Goal: Task Accomplishment & Management: Complete application form

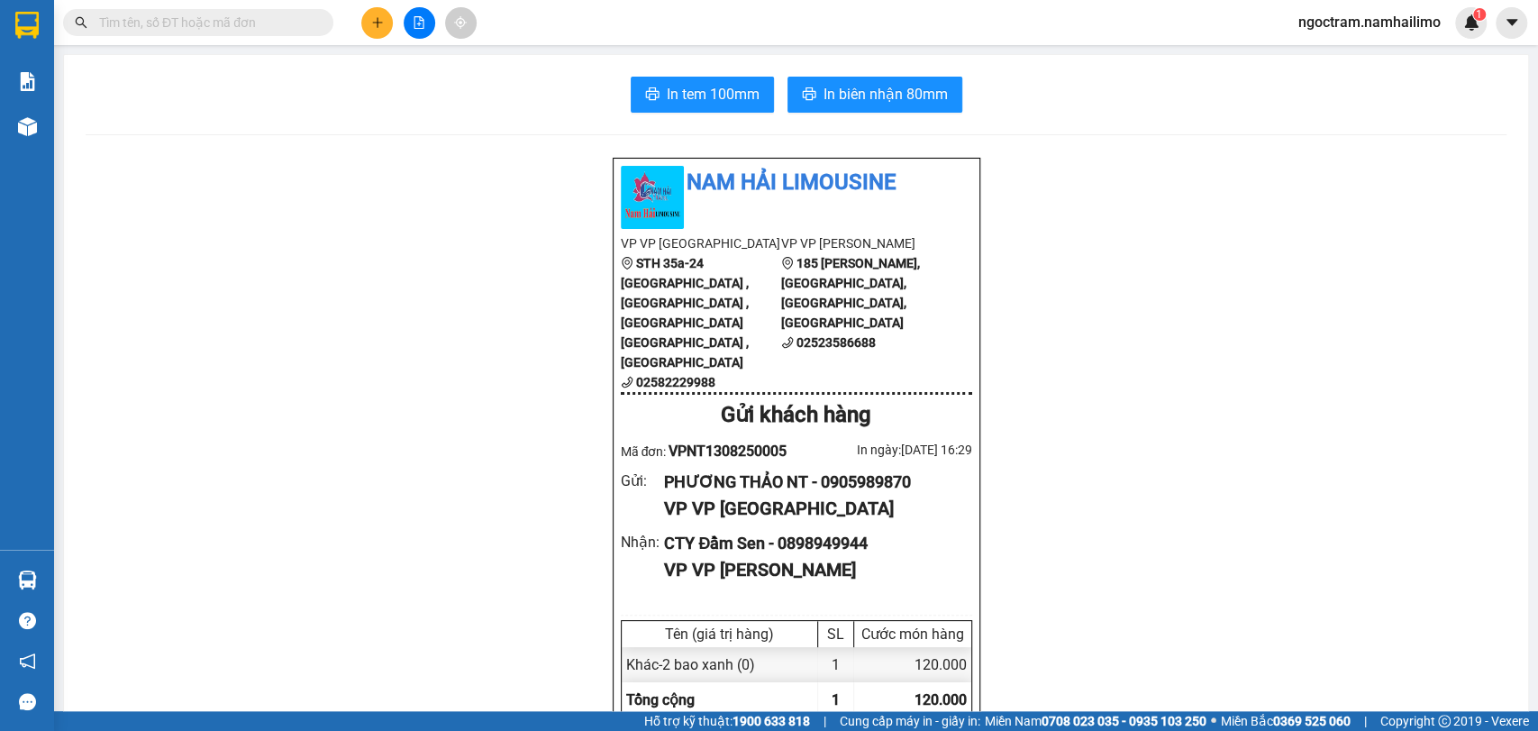
click at [232, 22] on input "text" at bounding box center [205, 23] width 213 height 20
click at [358, 12] on div at bounding box center [418, 23] width 135 height 32
click at [377, 22] on icon "plus" at bounding box center [377, 22] width 13 height 13
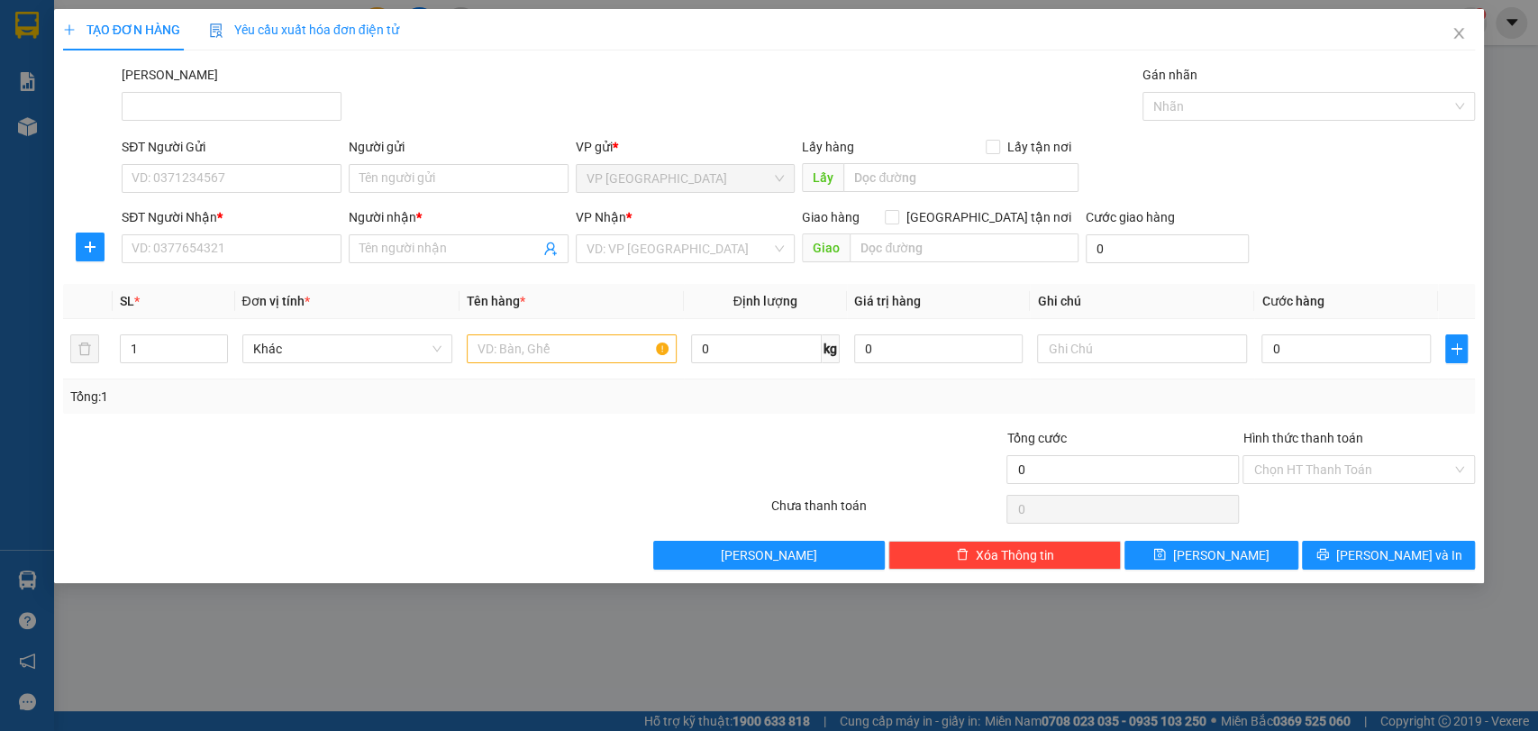
click at [223, 200] on form "SĐT Người Gửi VD: 0371234567 Người gửi Tên người gửi VP gửi * VP [GEOGRAPHIC_DA…" at bounding box center [769, 203] width 1413 height 133
click at [225, 190] on input "SĐT Người Gửi" at bounding box center [232, 178] width 220 height 29
click at [432, 189] on input "Người gửi" at bounding box center [459, 178] width 220 height 29
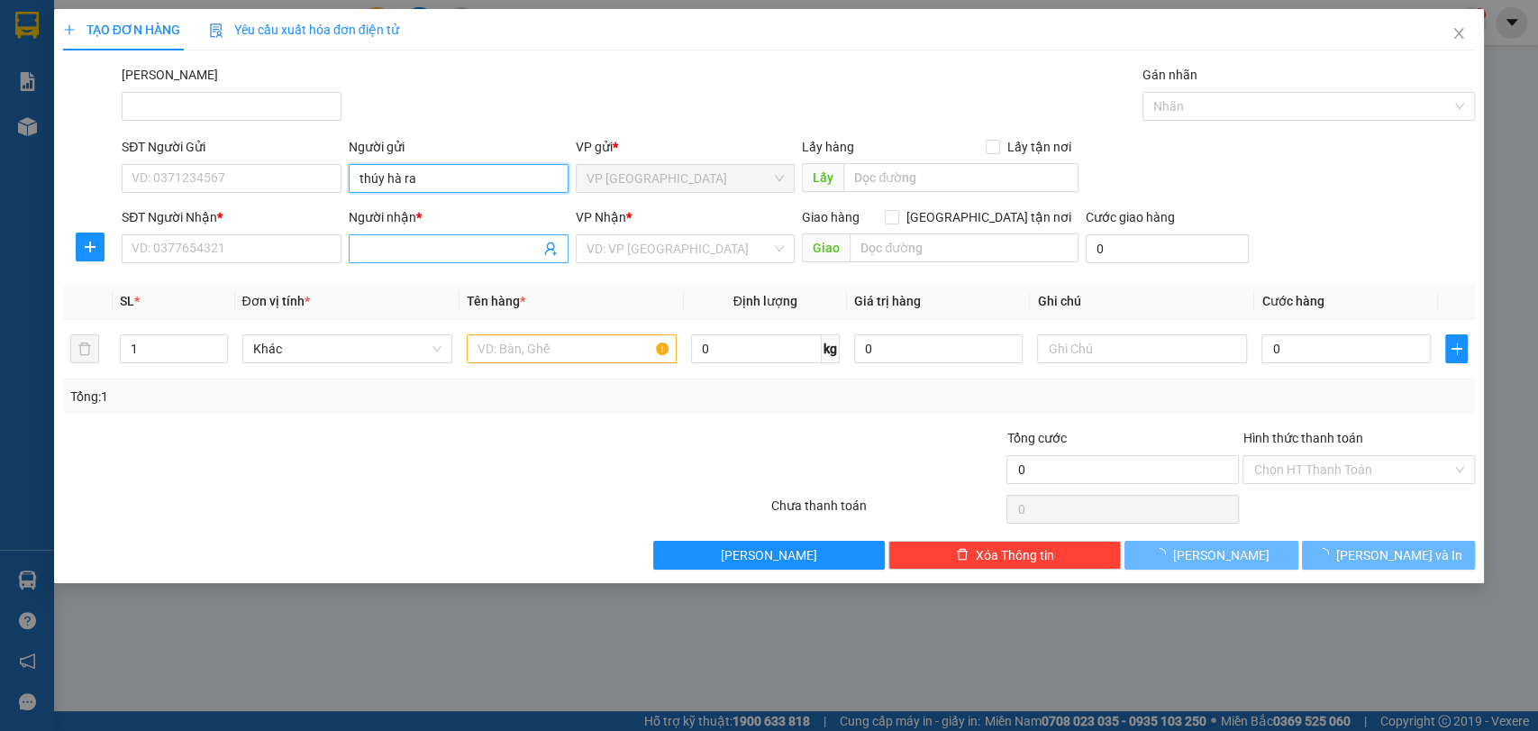
type input "thúy hà ra"
click at [441, 240] on input "Người nhận *" at bounding box center [449, 249] width 180 height 20
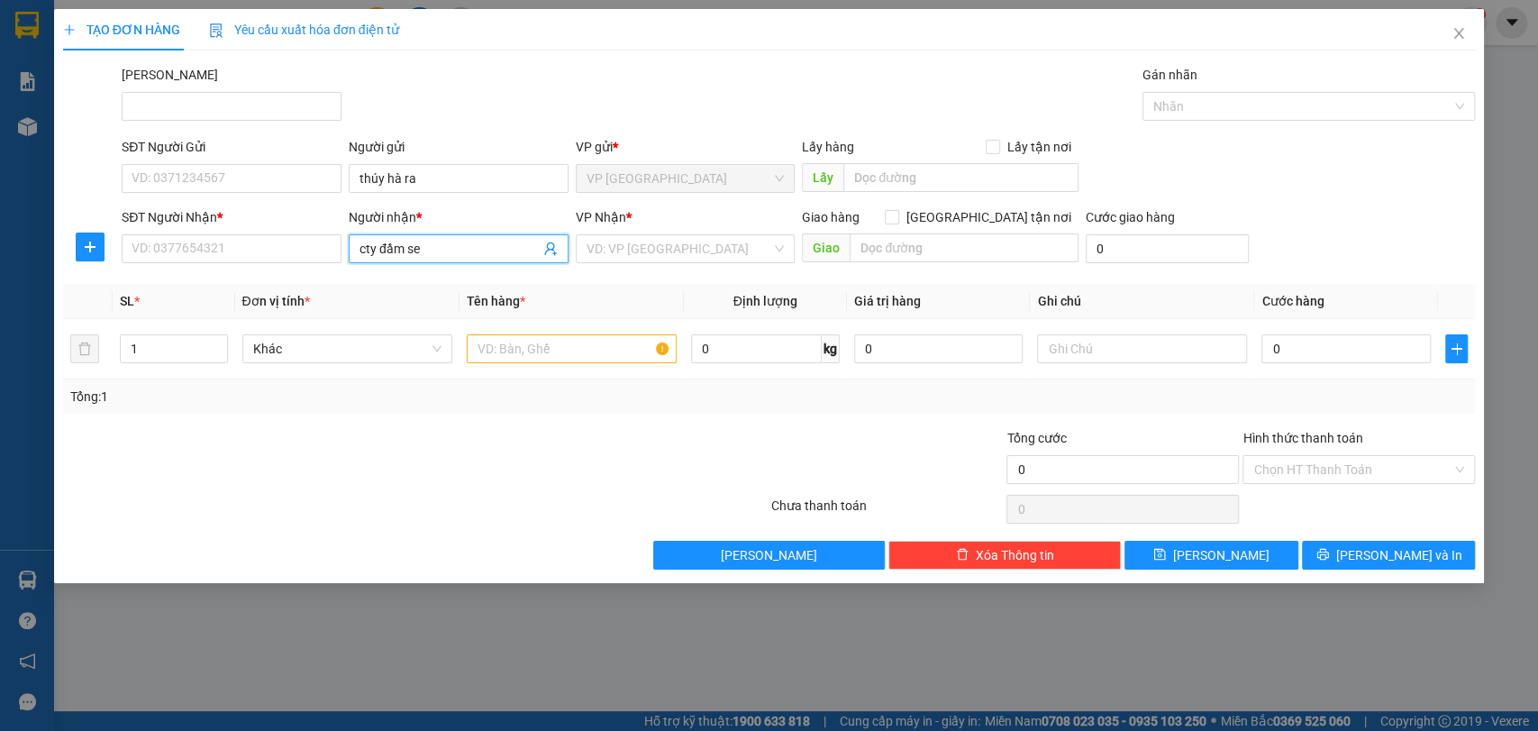
type input "cty đầm sen"
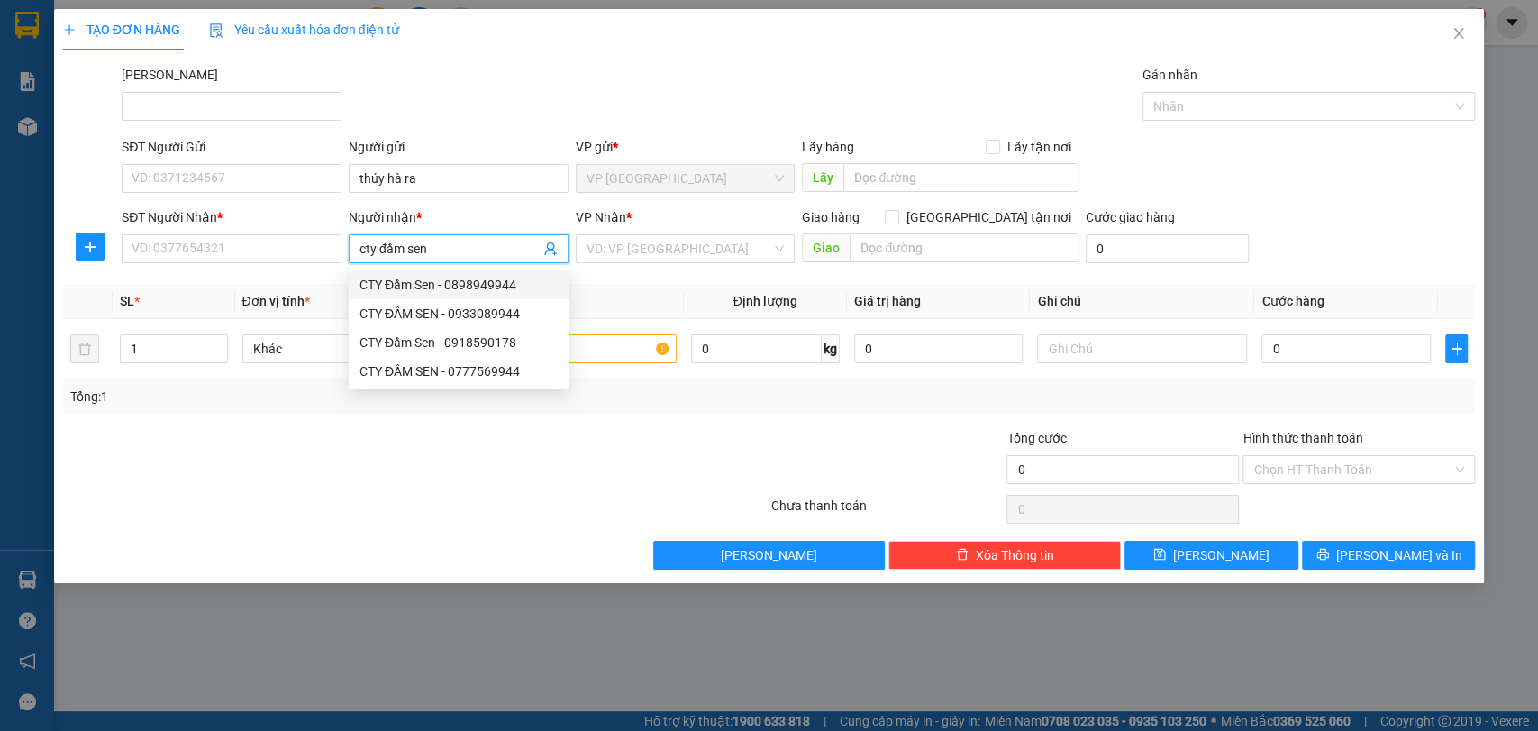
click at [473, 275] on div "CTY Đầm Sen - 0898949944" at bounding box center [458, 285] width 198 height 20
type input "0898949944"
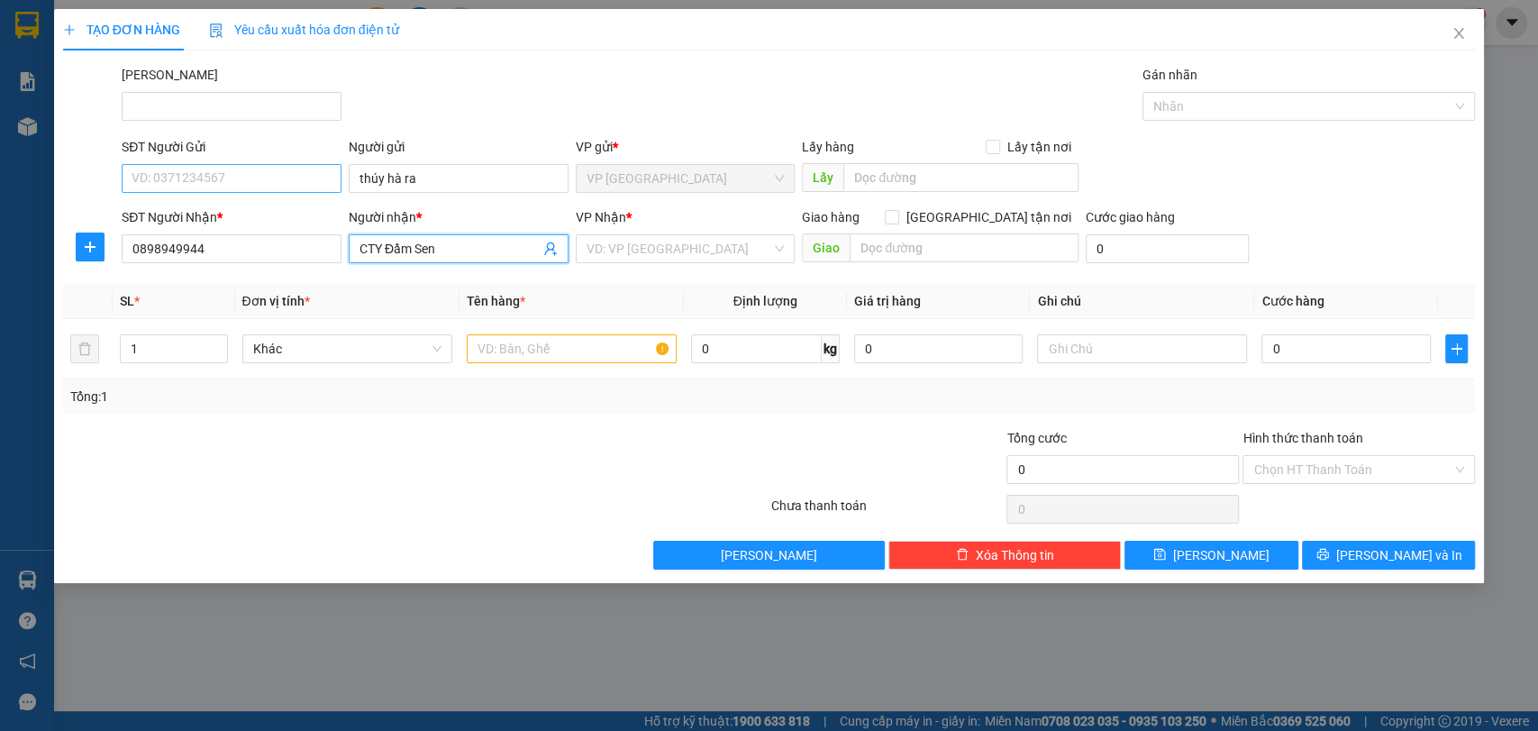
type input "CTY Đầm Sen"
click at [202, 177] on input "SĐT Người Gửi" at bounding box center [232, 178] width 220 height 29
click at [692, 247] on input "search" at bounding box center [680, 248] width 186 height 27
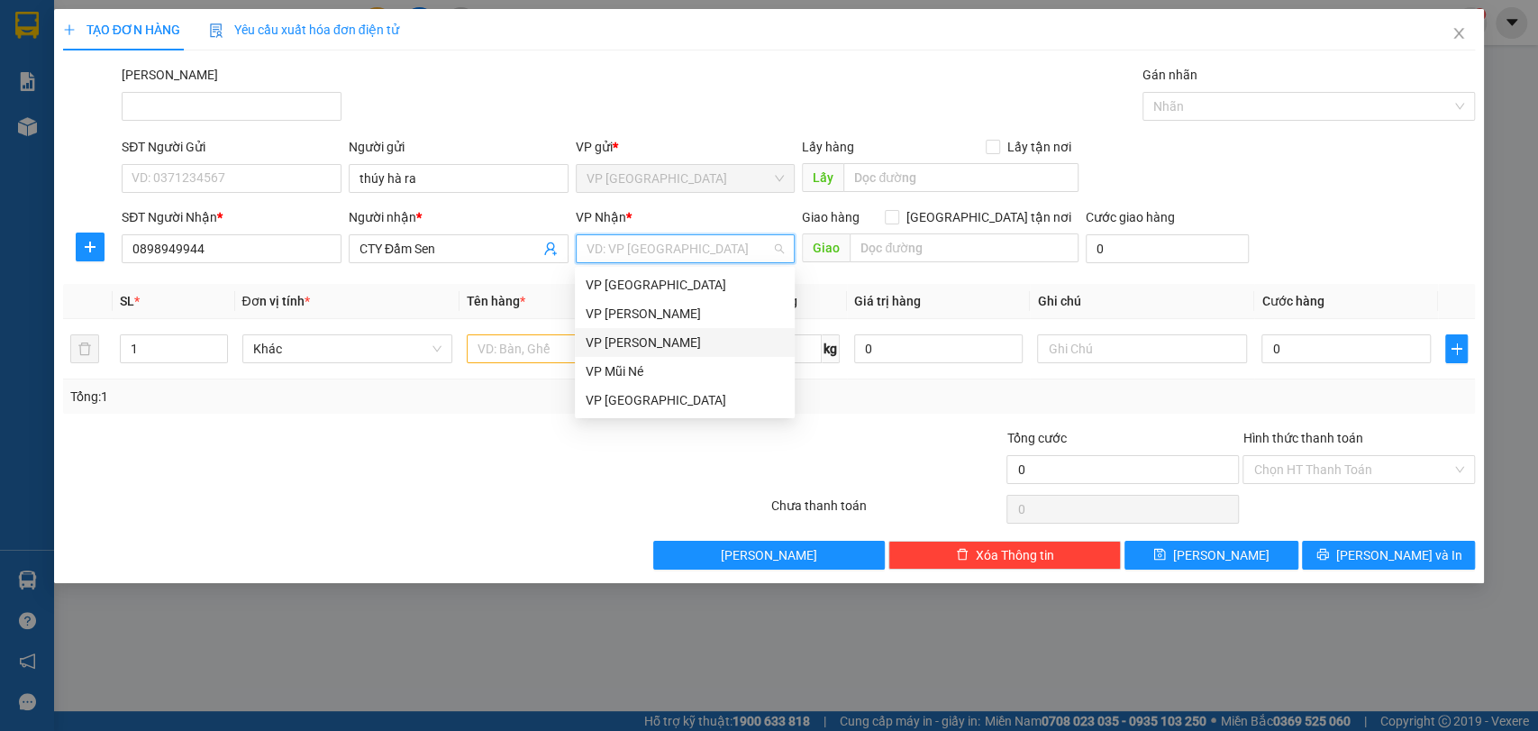
click at [713, 343] on div "VP [PERSON_NAME]" at bounding box center [685, 342] width 198 height 20
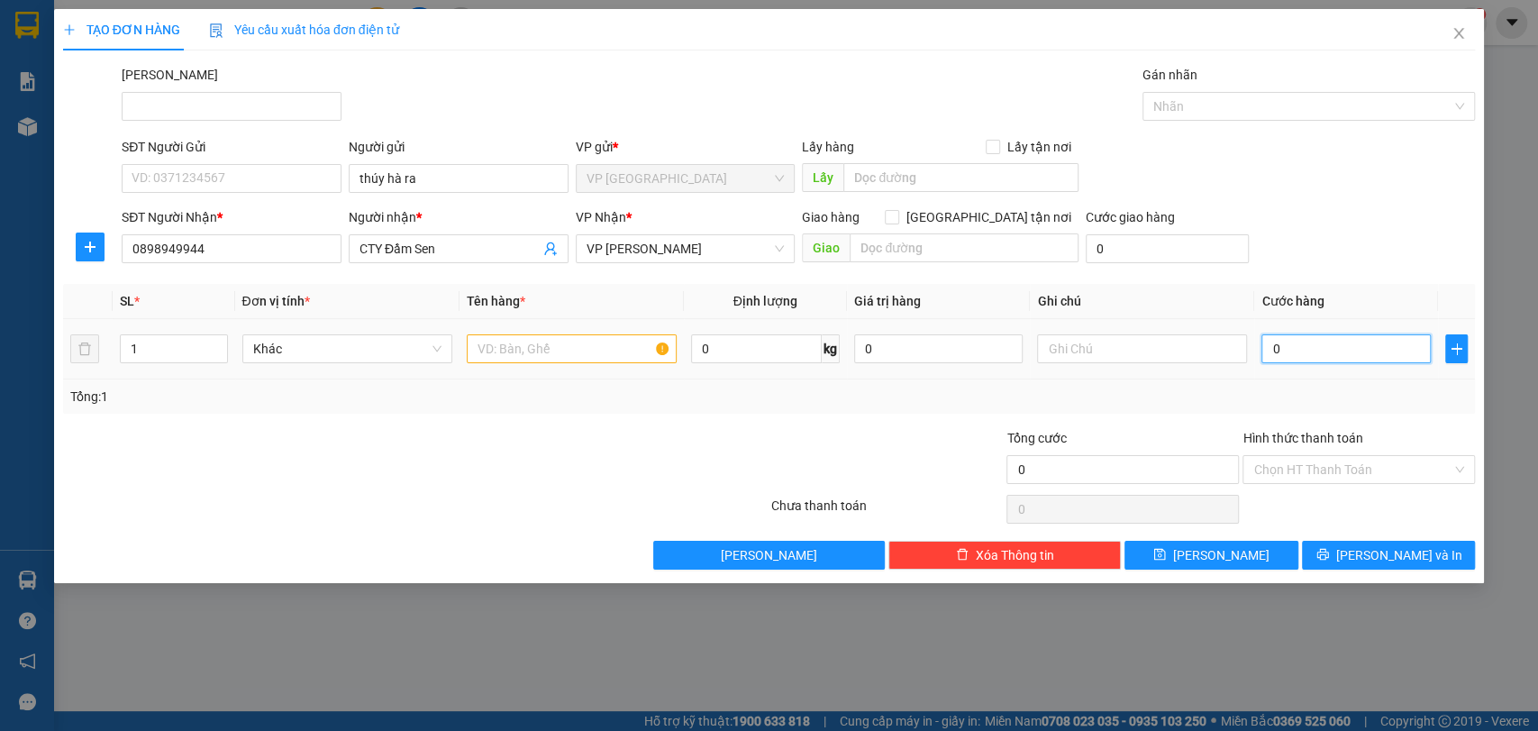
click at [1333, 338] on input "0" at bounding box center [1345, 348] width 169 height 29
type input "8"
type input "80"
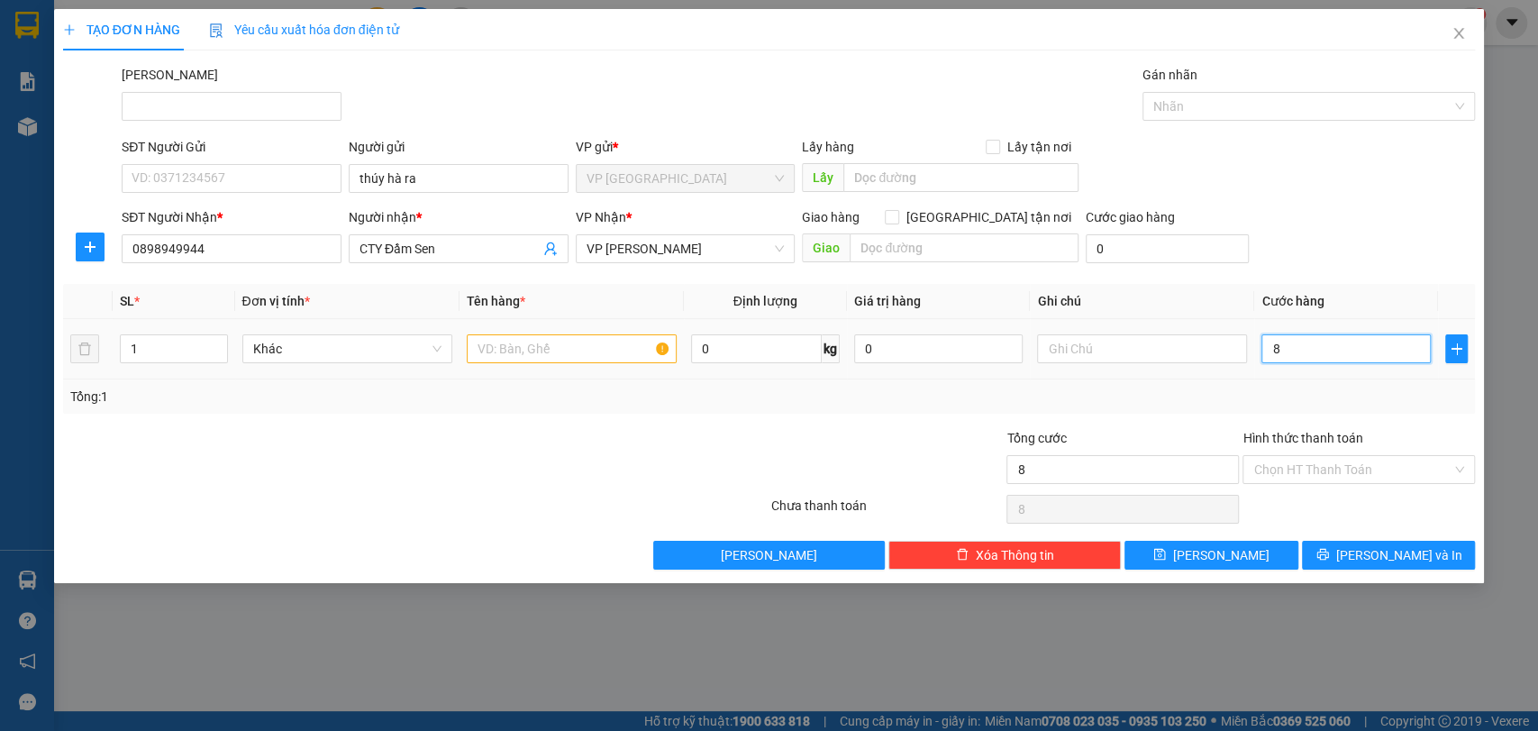
type input "80"
type input "800"
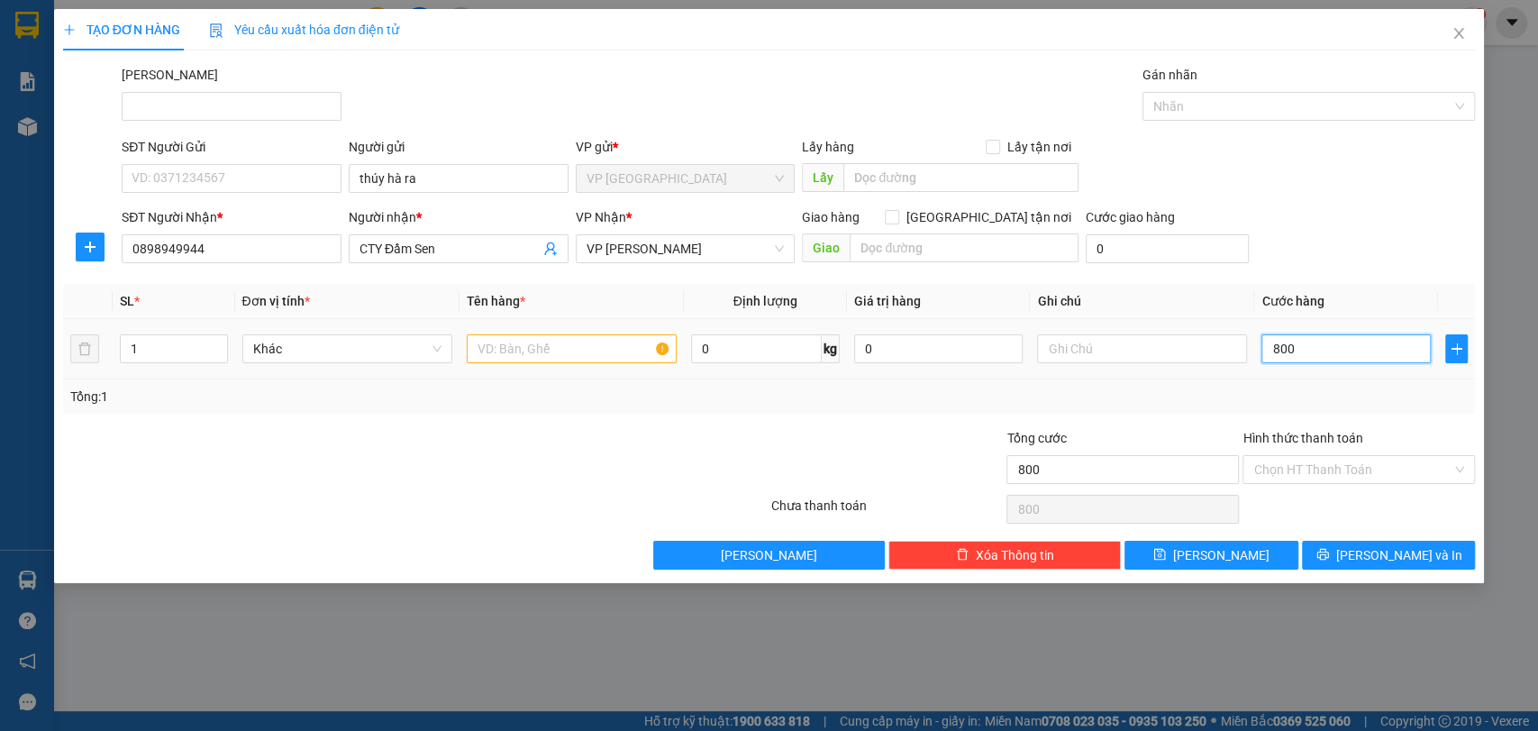
type input "8.000"
type input "80.000"
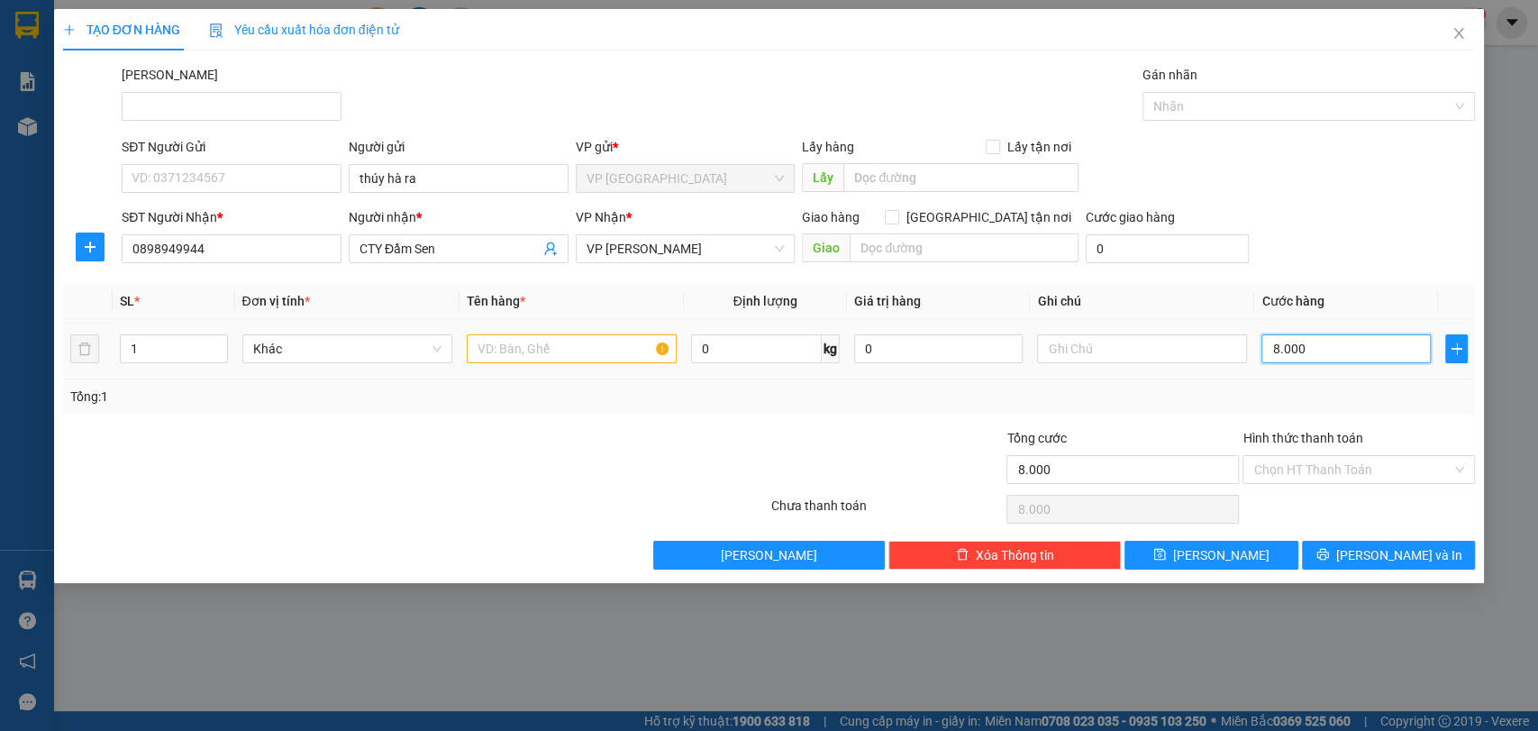
type input "80.000"
click at [495, 182] on input "thúy hà ra" at bounding box center [459, 178] width 220 height 29
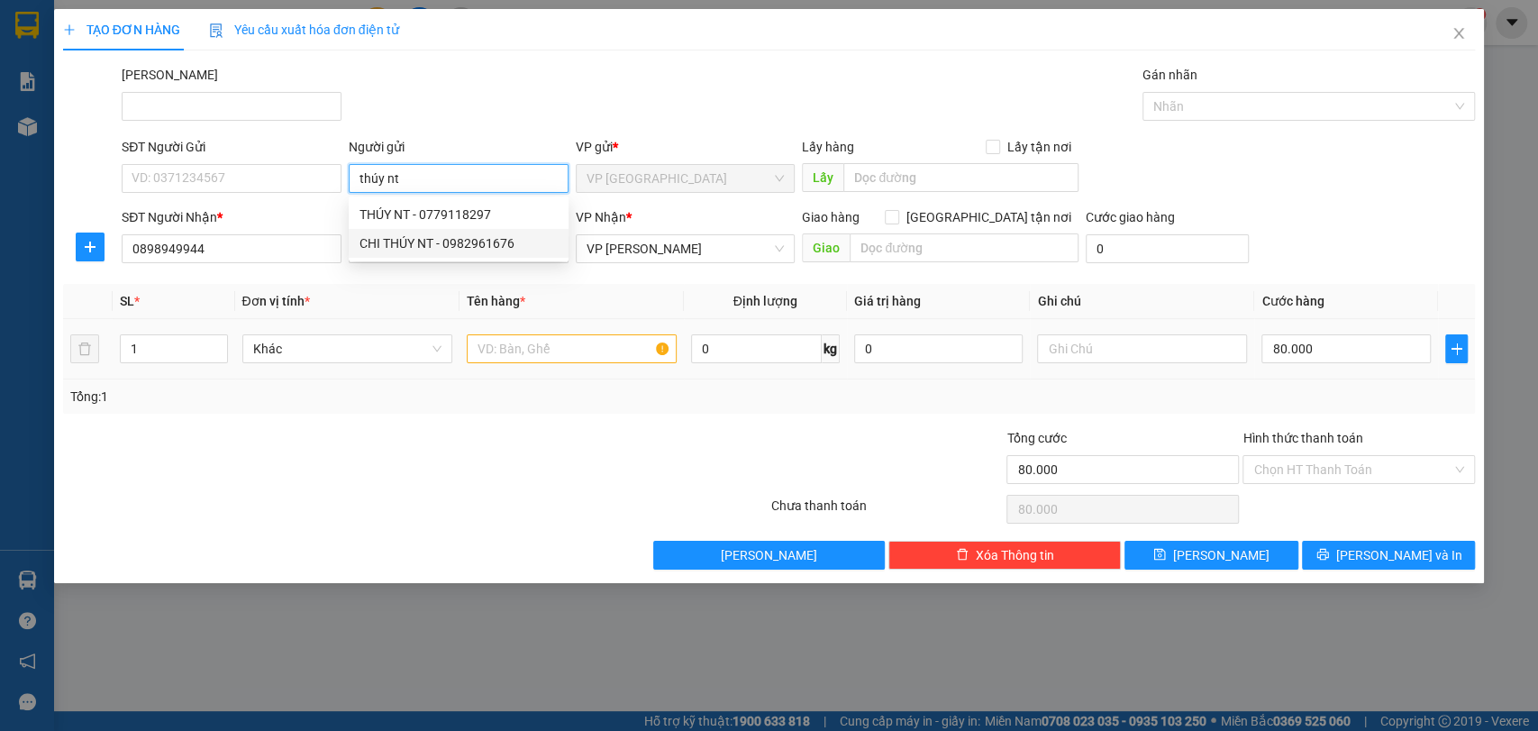
type input "thúy nt"
click at [537, 347] on input "text" at bounding box center [572, 348] width 210 height 29
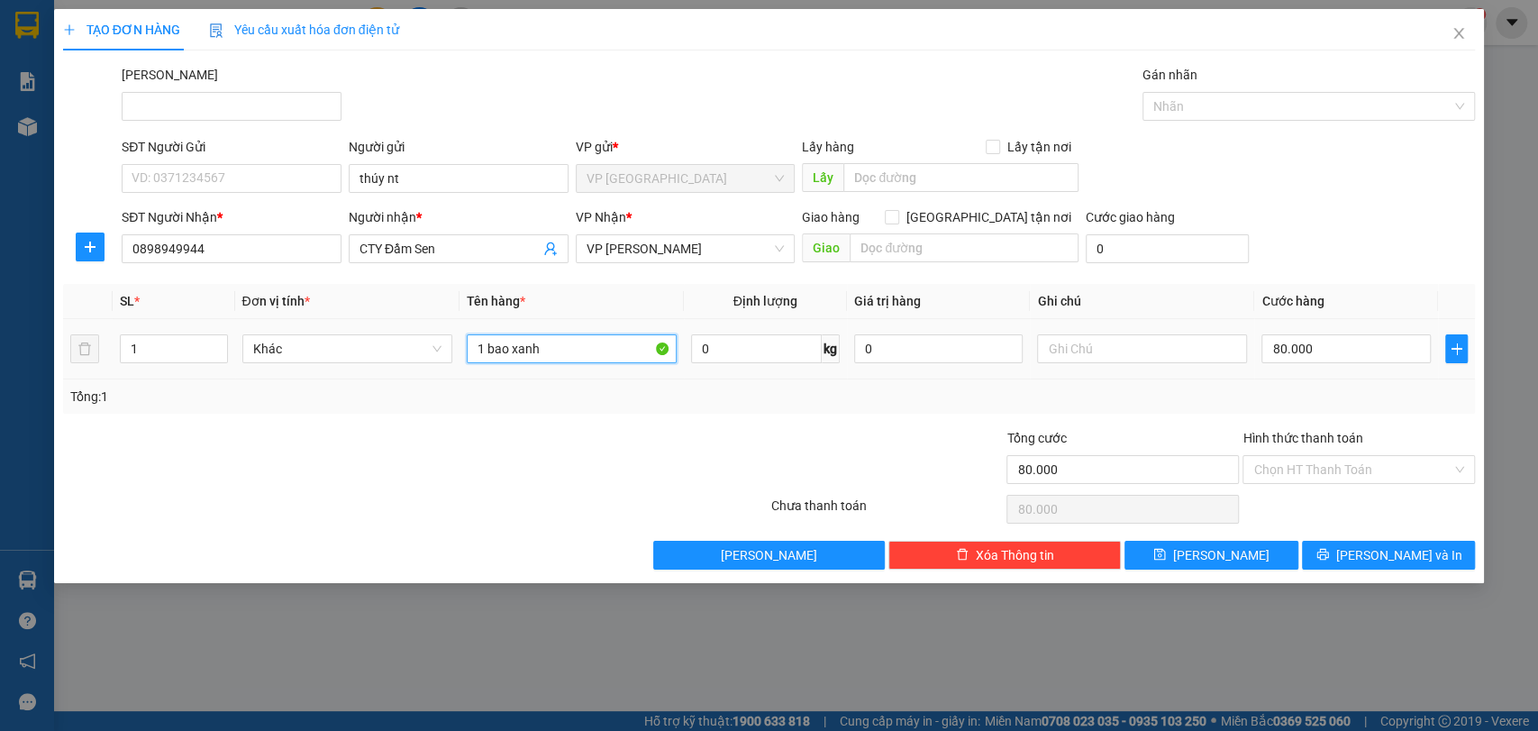
type input "1 bao xanh"
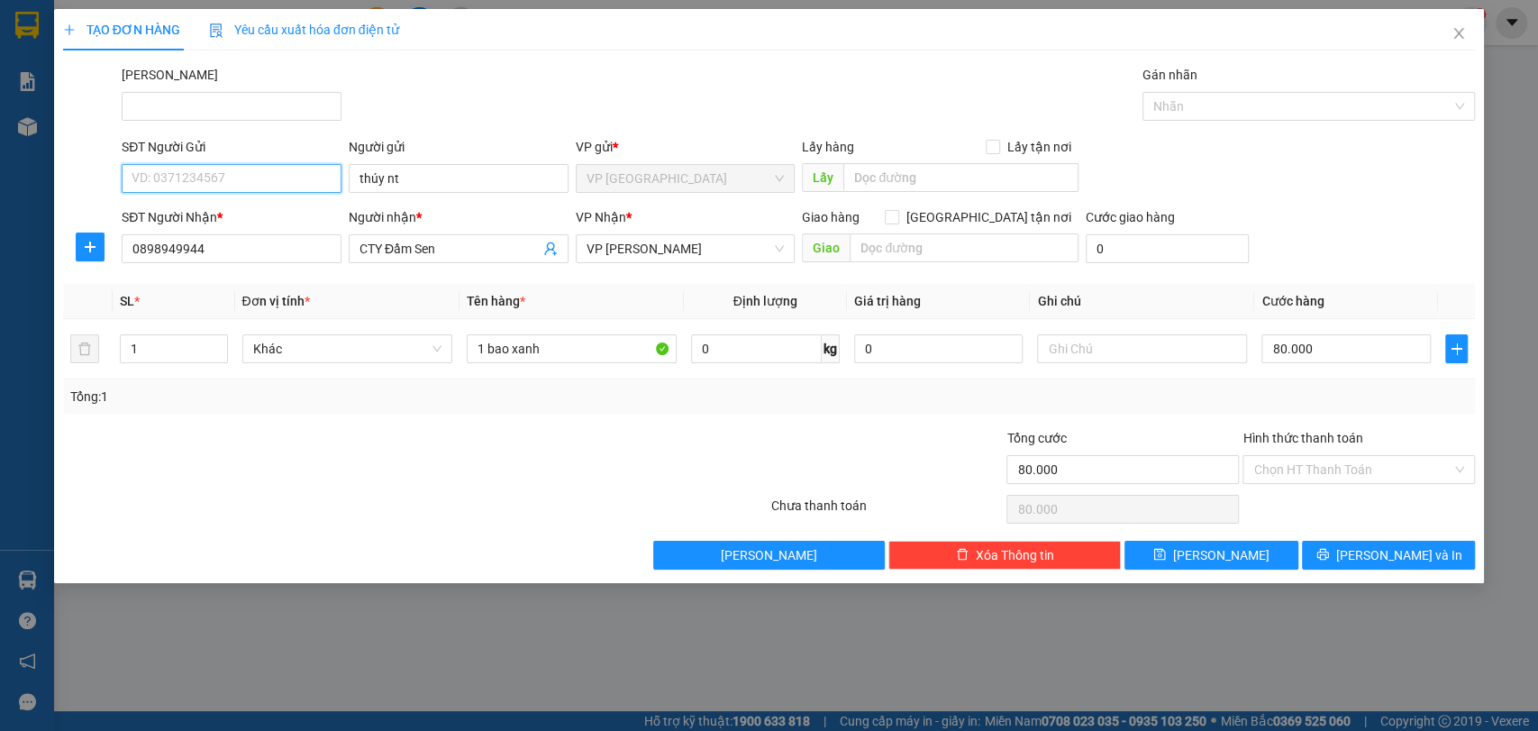
drag, startPoint x: 536, startPoint y: 347, endPoint x: 170, endPoint y: 169, distance: 406.6
click at [170, 169] on input "SĐT Người Gửi" at bounding box center [232, 178] width 220 height 29
click at [214, 225] on div "0339727979 - [PERSON_NAME]" at bounding box center [232, 214] width 220 height 29
type input "0339727979"
type input "[PERSON_NAME]"
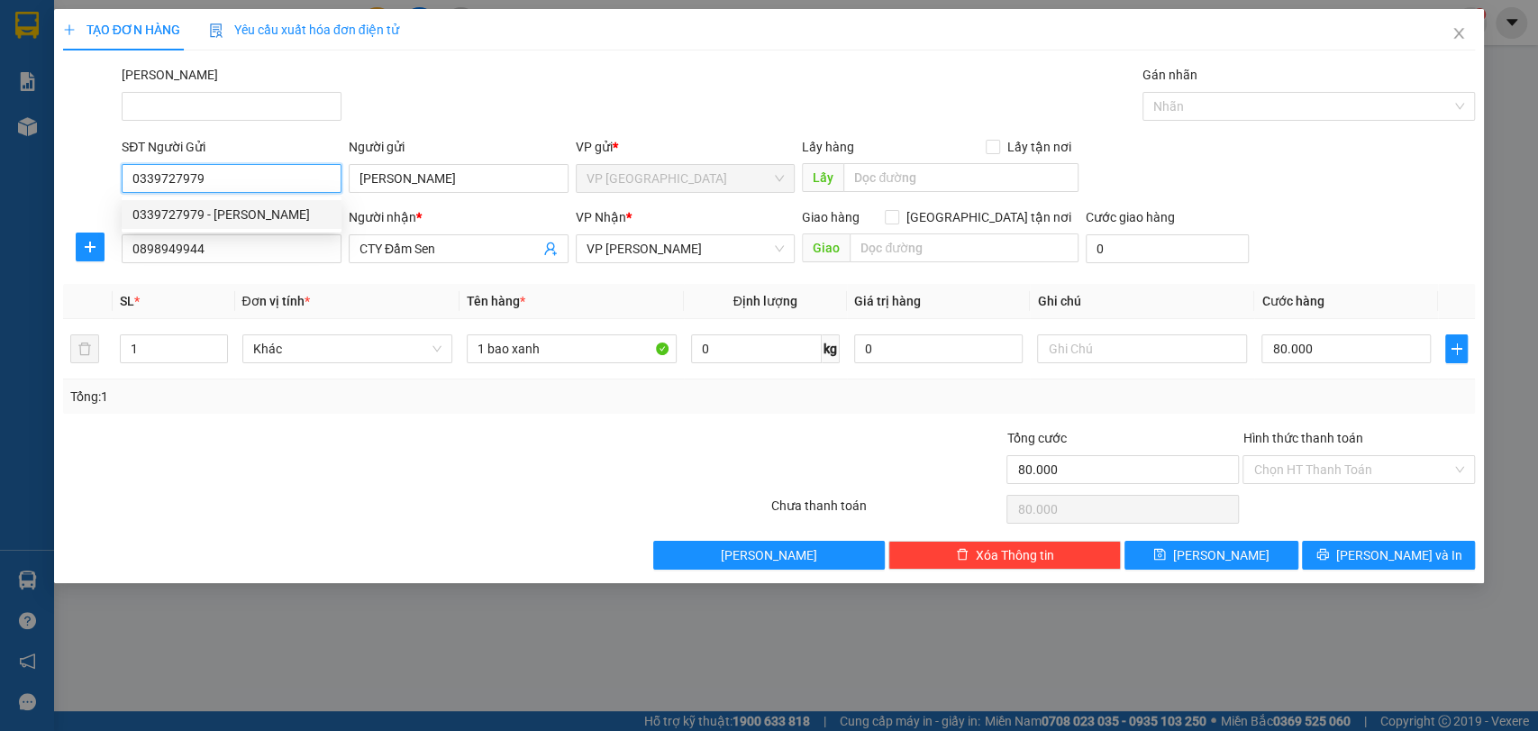
type input "30.000"
type input "0339727979"
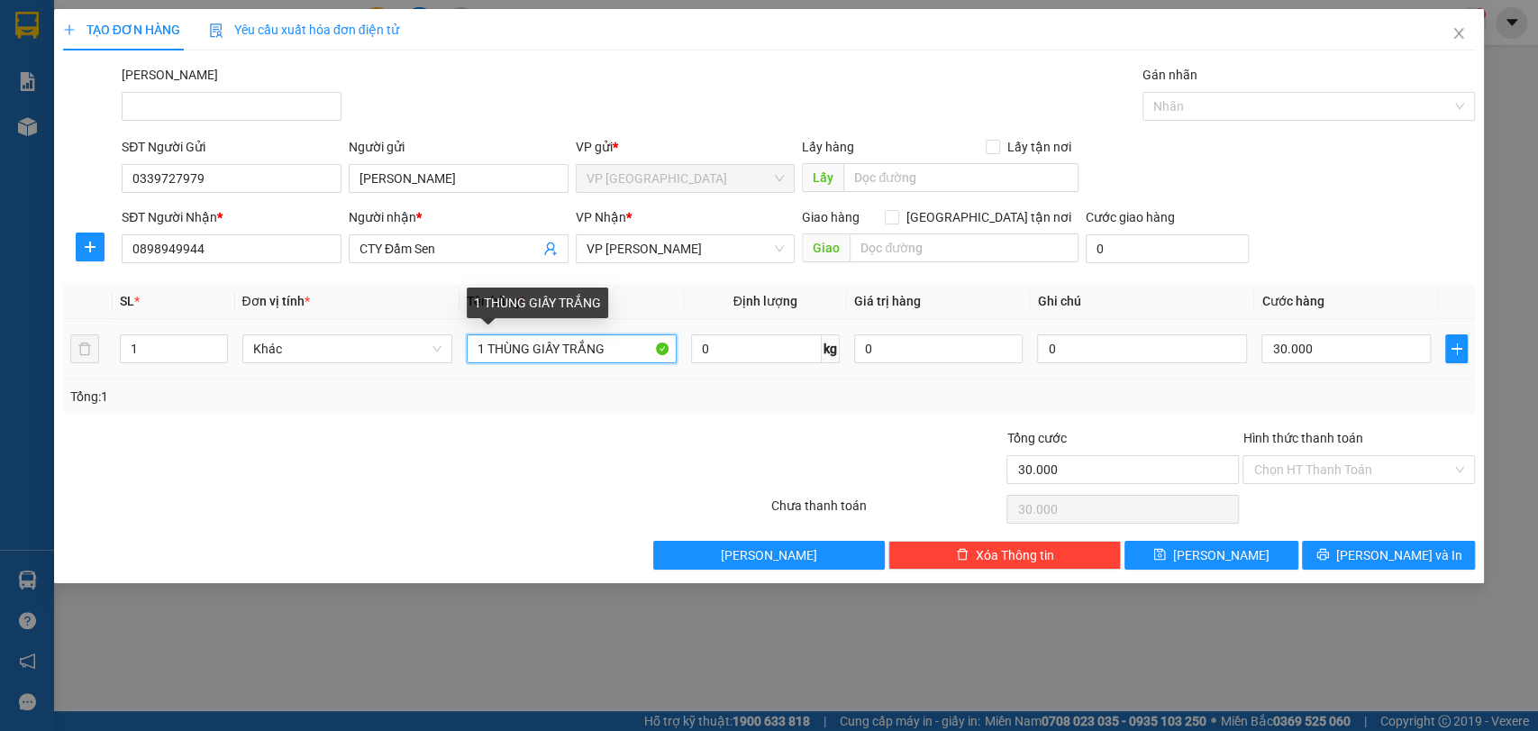
click at [619, 350] on input "1 THÙNG GIẤY TRẮNG" at bounding box center [572, 348] width 210 height 29
type input "1 bao xanh"
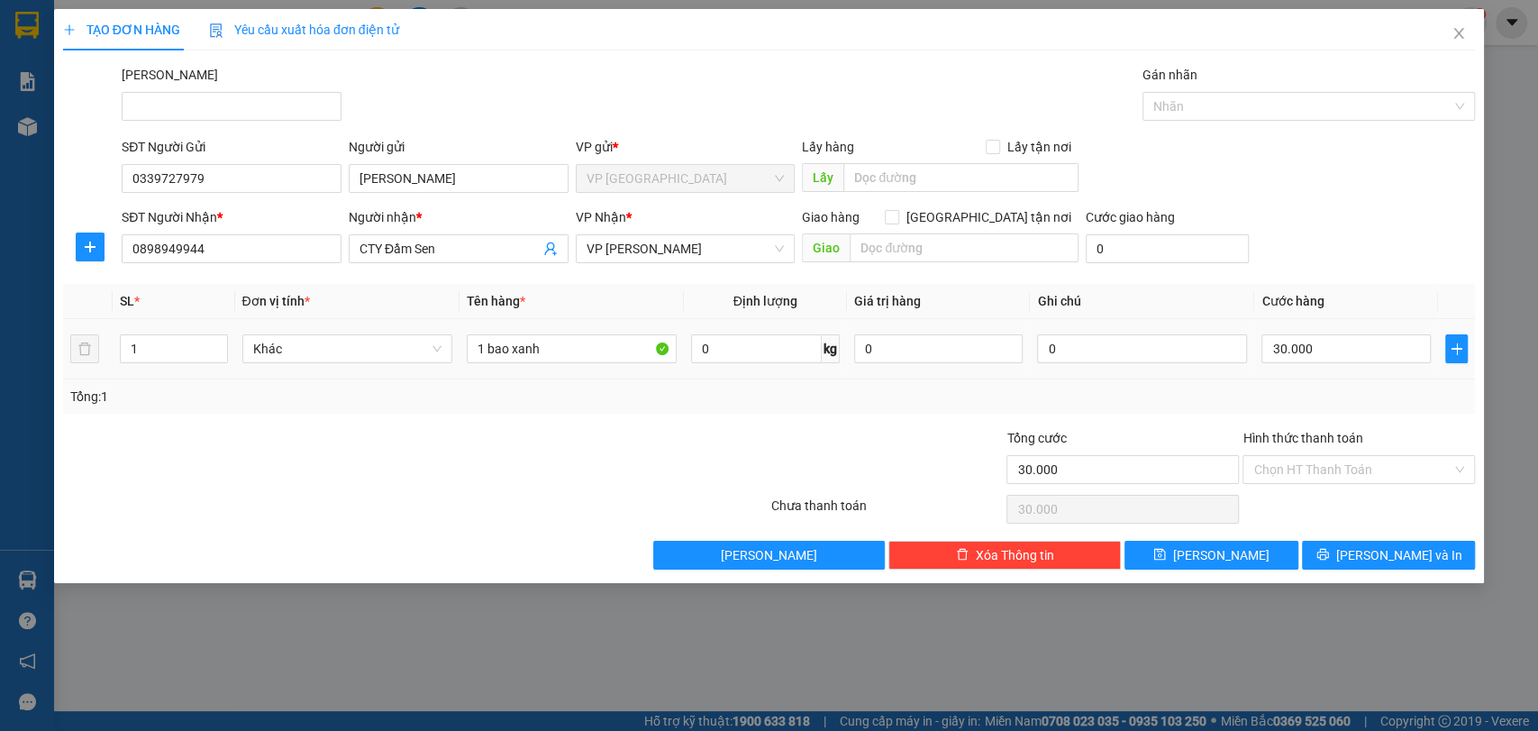
click at [1353, 364] on div "30.000" at bounding box center [1345, 349] width 169 height 36
click at [1355, 353] on input "30.000" at bounding box center [1345, 348] width 169 height 29
type input "8"
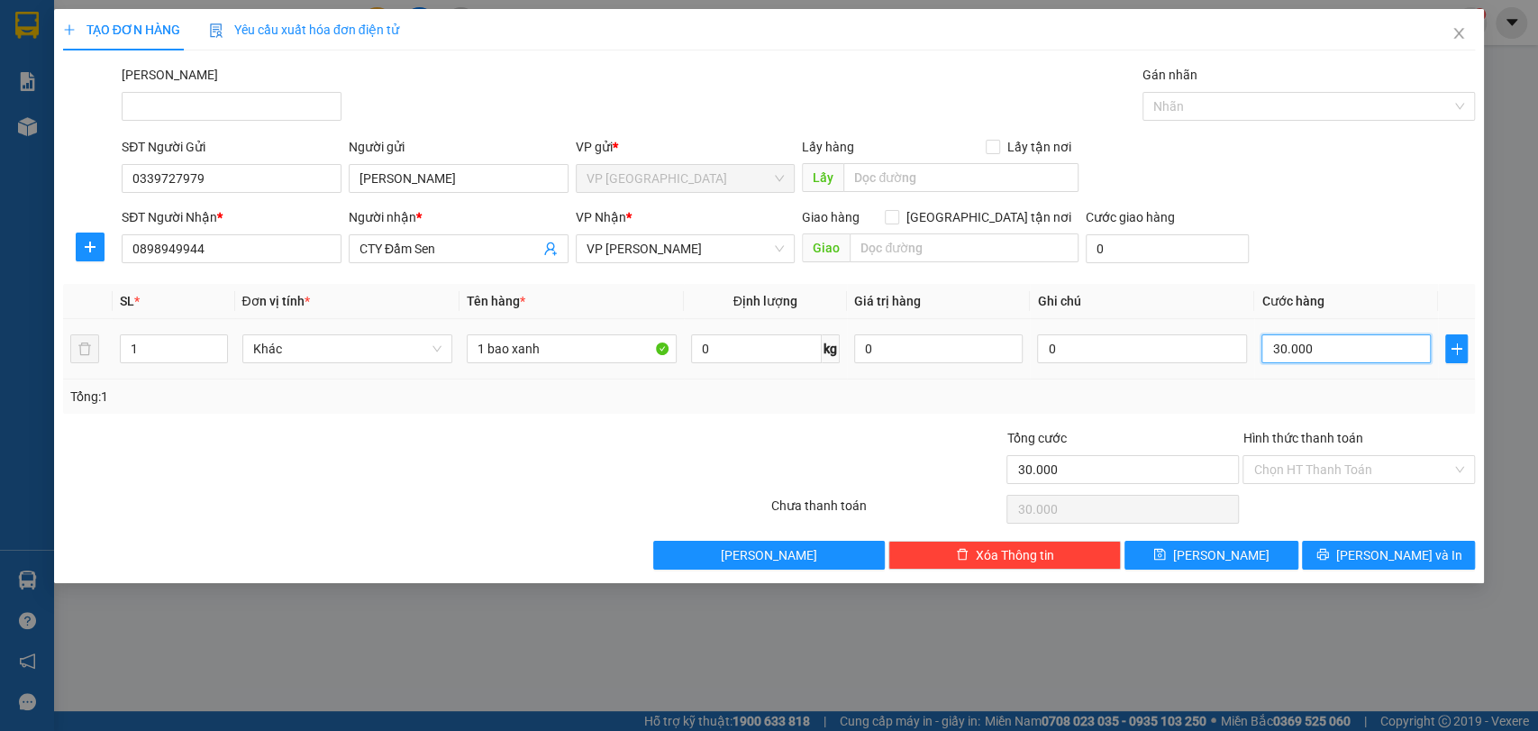
type input "8"
type input "80"
type input "800"
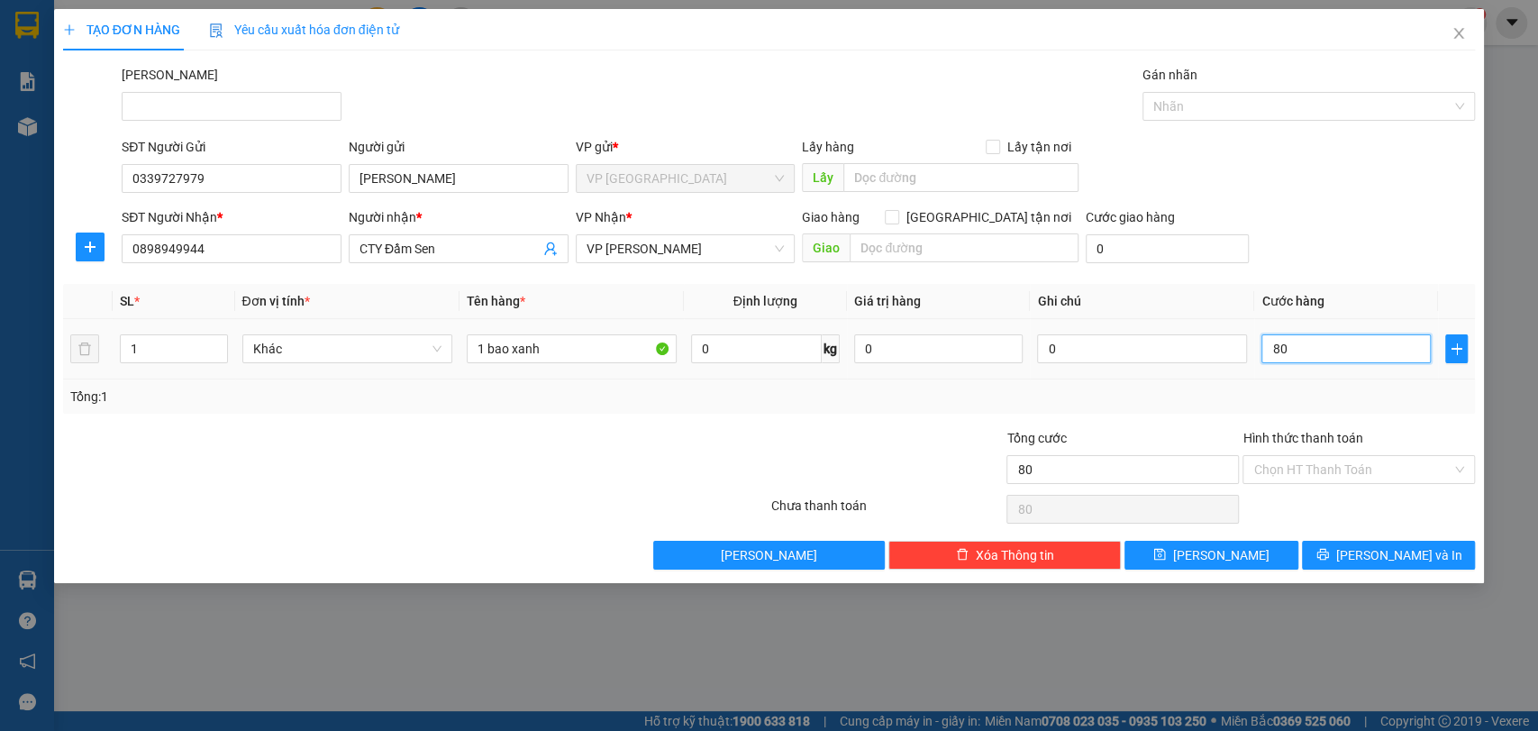
type input "800"
type input "8.000"
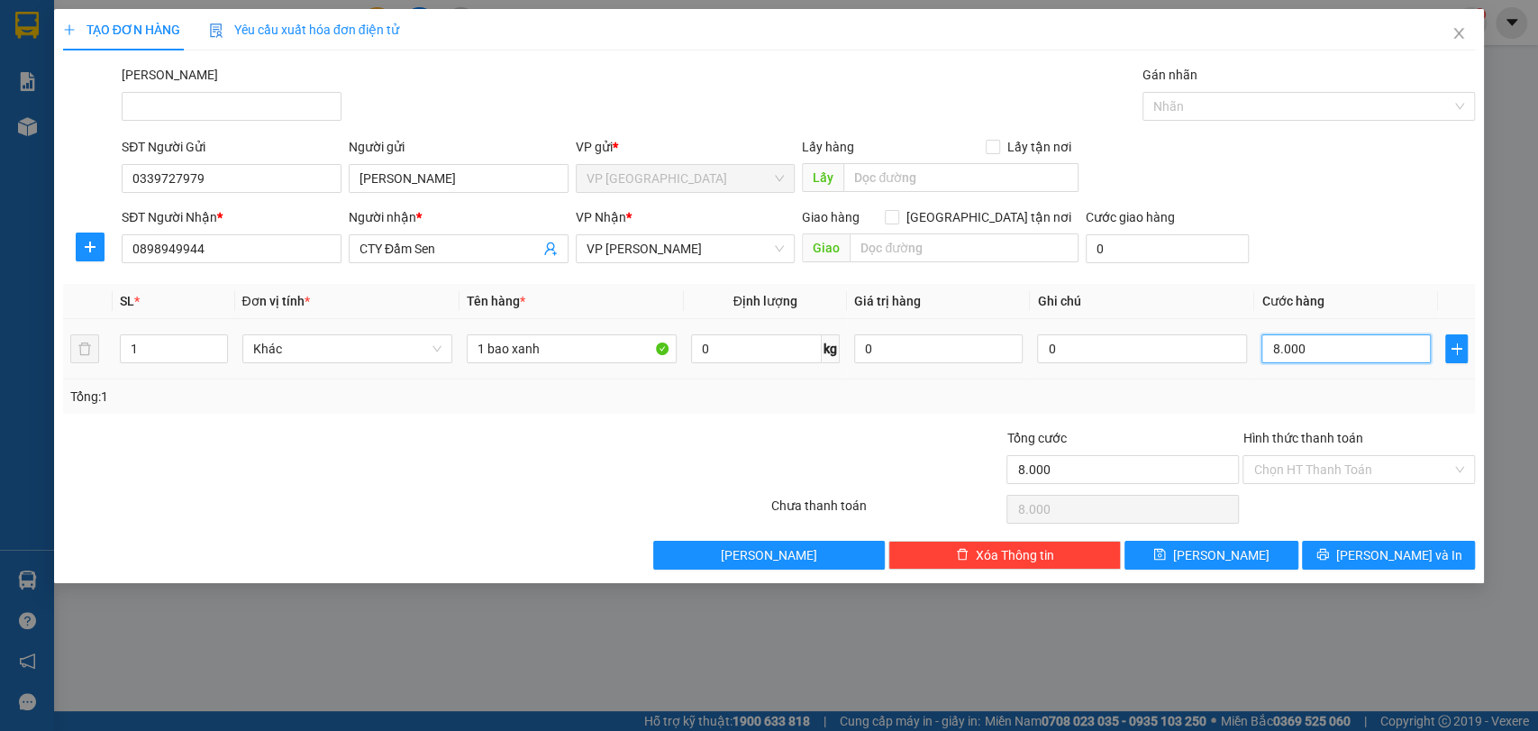
type input "80.000"
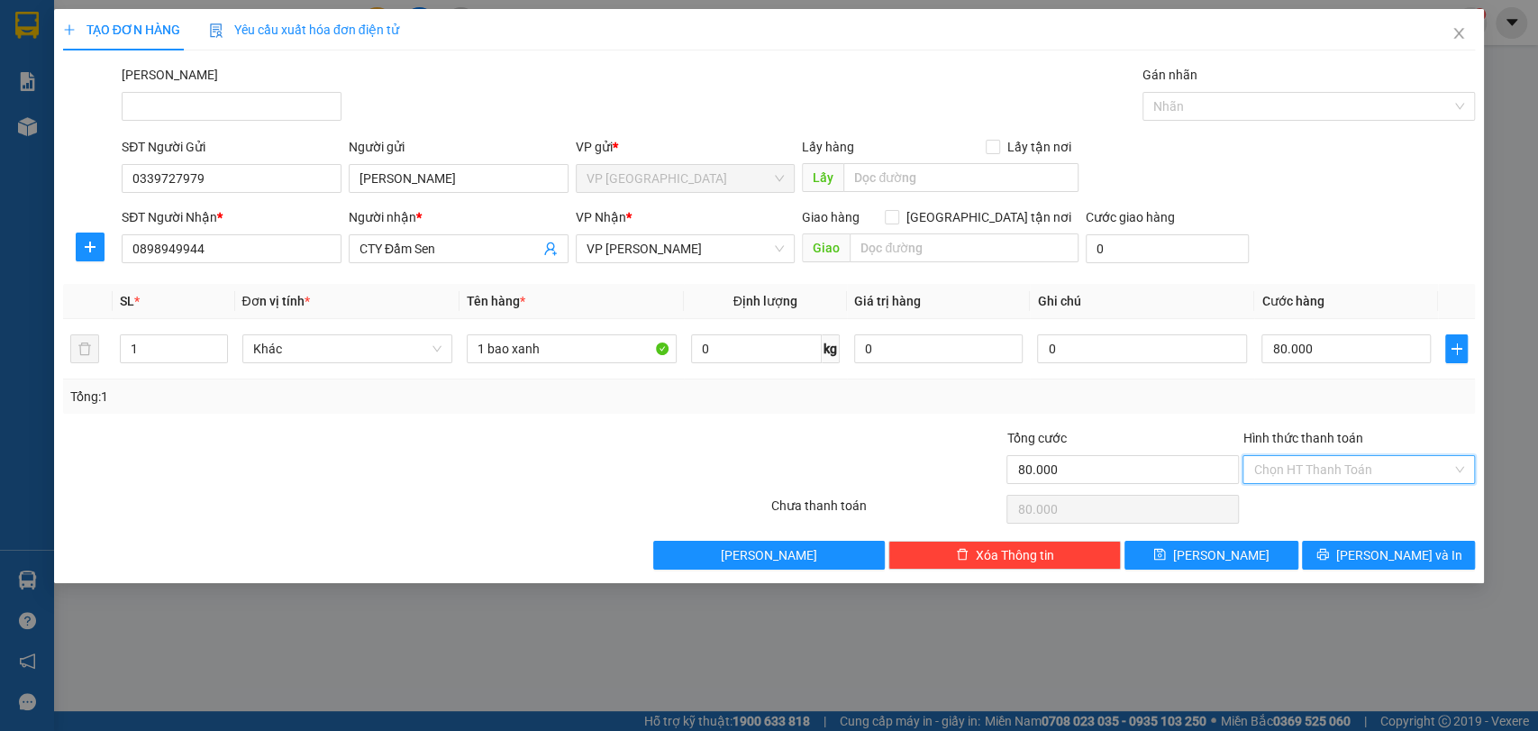
click at [1327, 457] on input "Hình thức thanh toán" at bounding box center [1352, 469] width 198 height 27
click at [1333, 506] on div "Tại văn phòng" at bounding box center [1358, 505] width 211 height 20
type input "0"
click at [1378, 556] on span "[PERSON_NAME] và In" at bounding box center [1399, 555] width 126 height 20
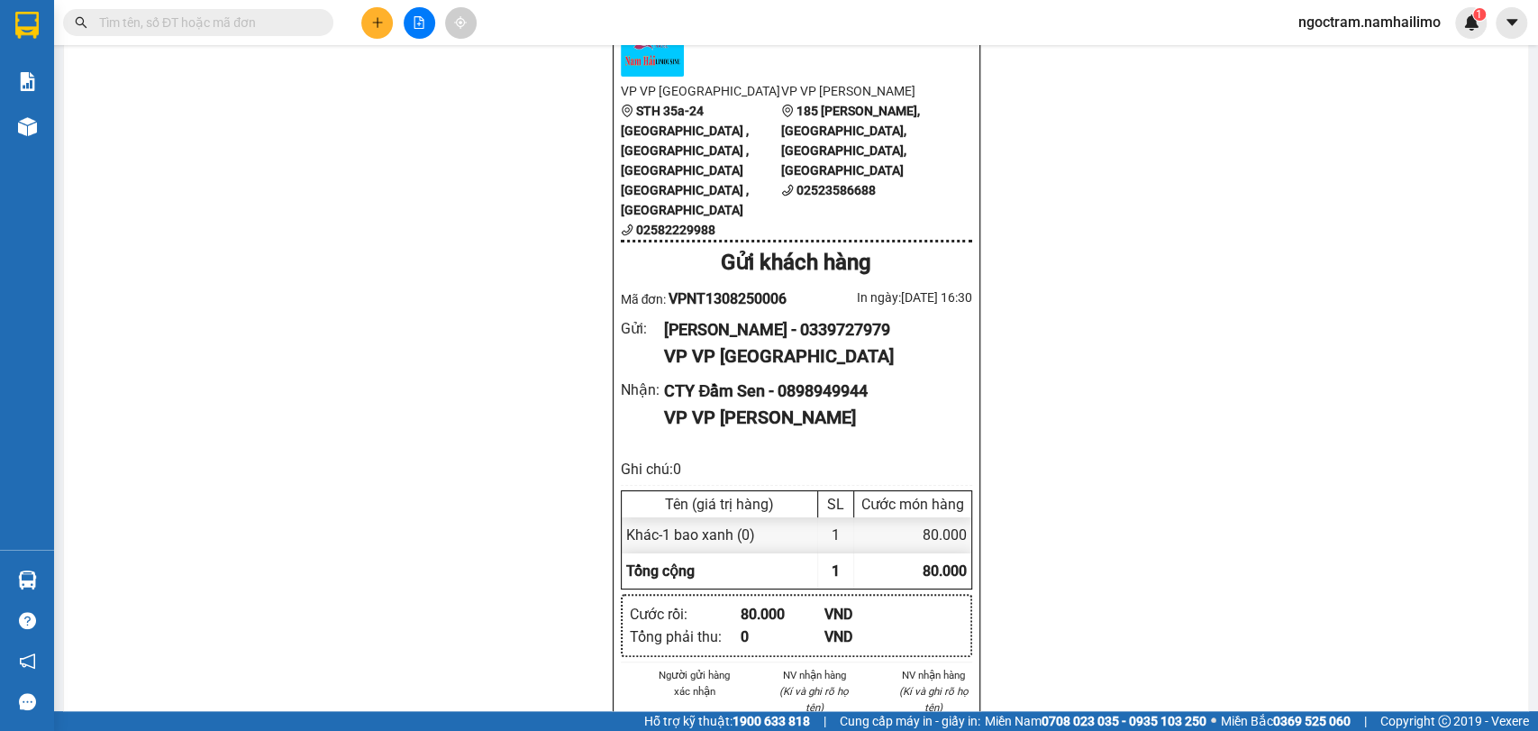
scroll to position [200, 0]
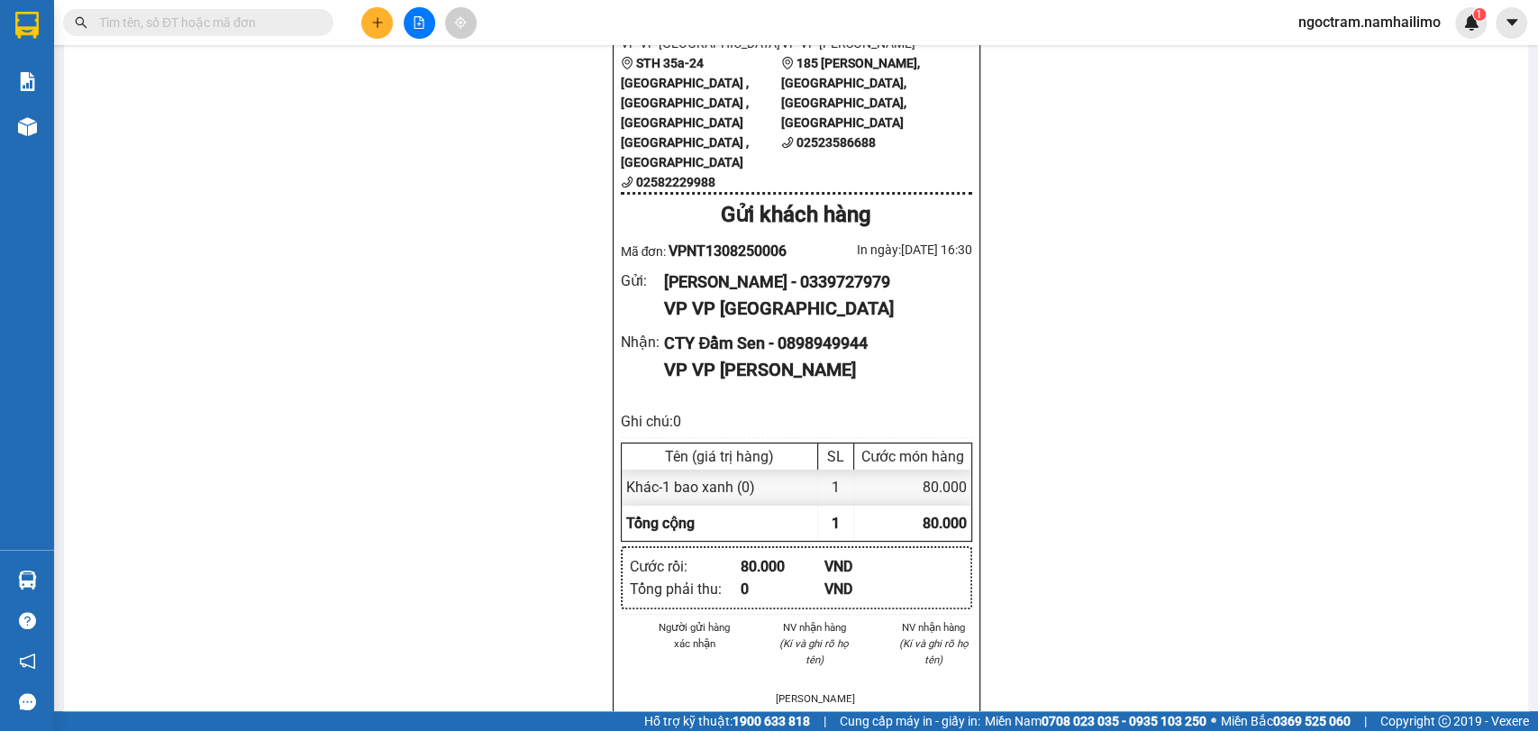
click at [1260, 460] on div "Nam Hải [GEOGRAPHIC_DATA] VP VP [GEOGRAPHIC_DATA] STH 35a-24 [GEOGRAPHIC_DATA] …" at bounding box center [796, 719] width 1421 height 1524
